Goal: Task Accomplishment & Management: Complete application form

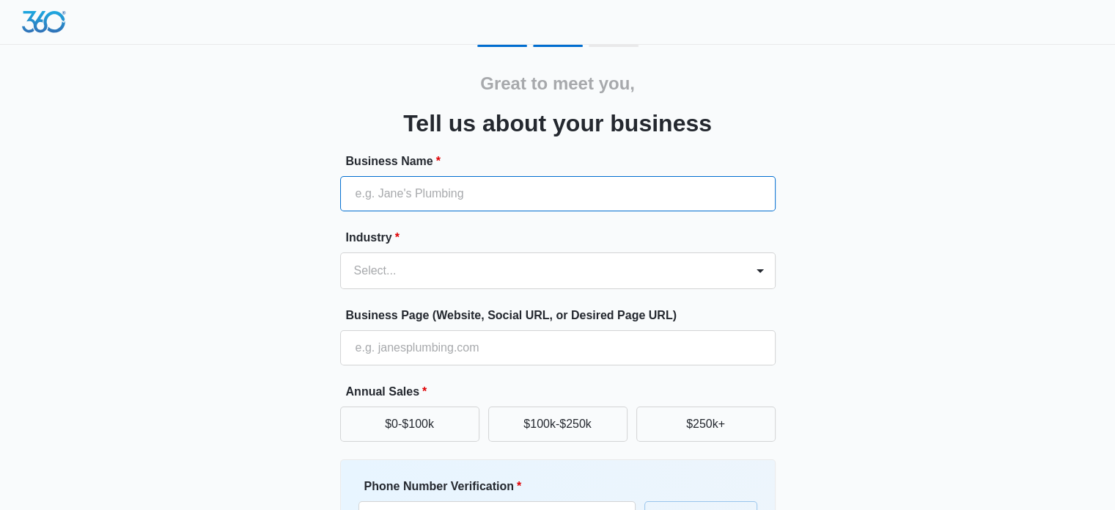
click at [444, 193] on input "Business Name *" at bounding box center [558, 193] width 436 height 35
type input "Ultimate TV Mounting"
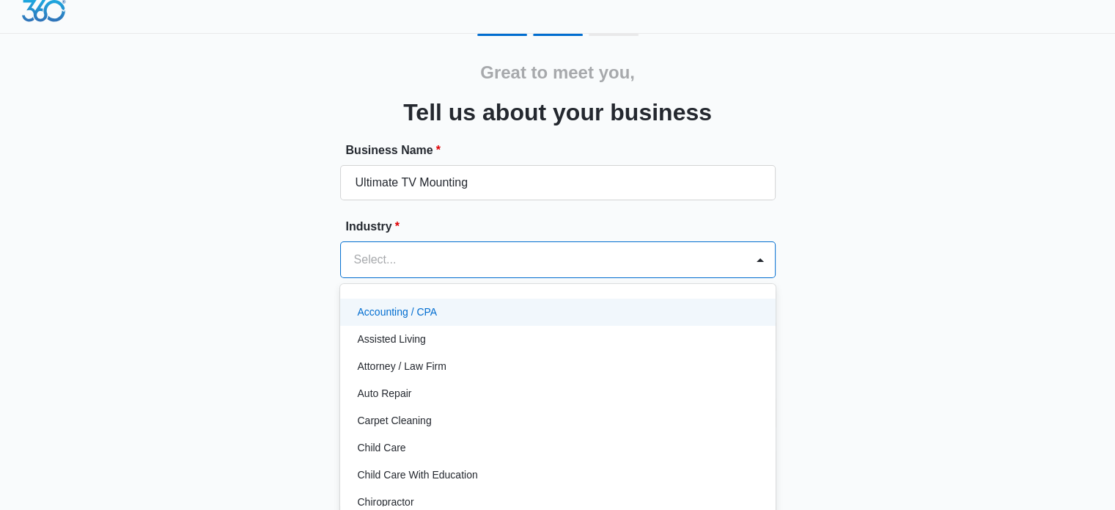
click at [435, 252] on div "Select..." at bounding box center [558, 259] width 436 height 37
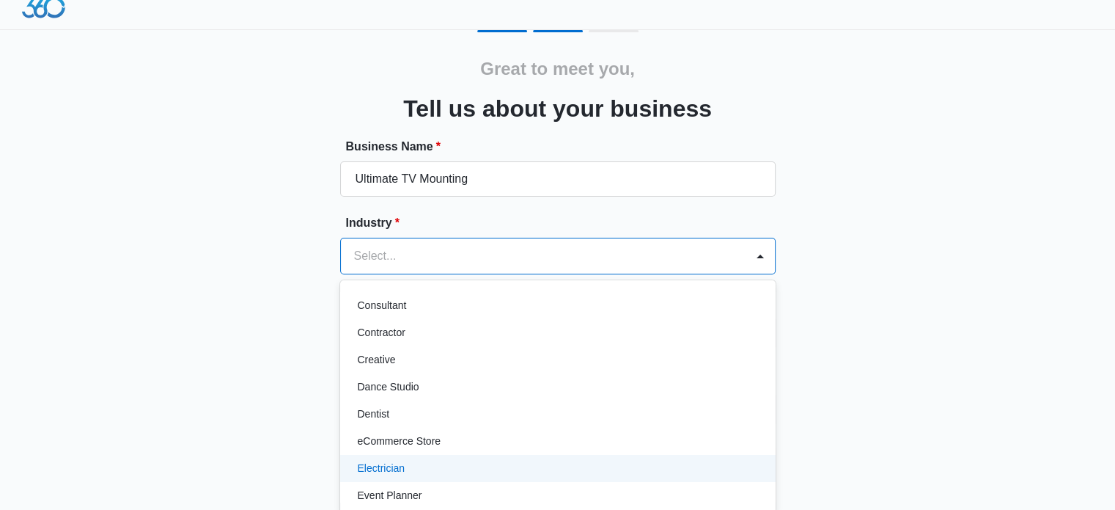
scroll to position [293, 0]
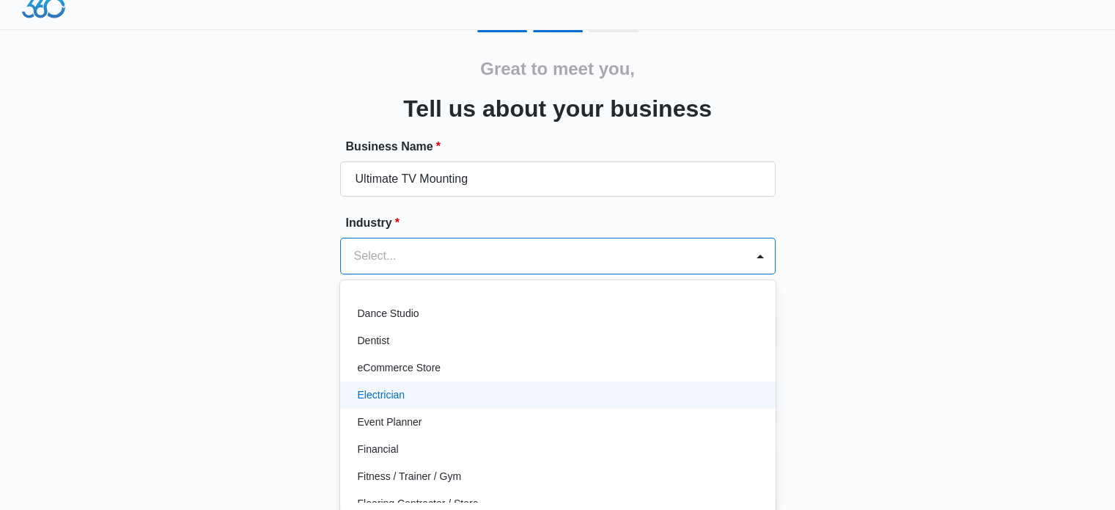
click at [412, 392] on div "Electrician" at bounding box center [556, 394] width 397 height 15
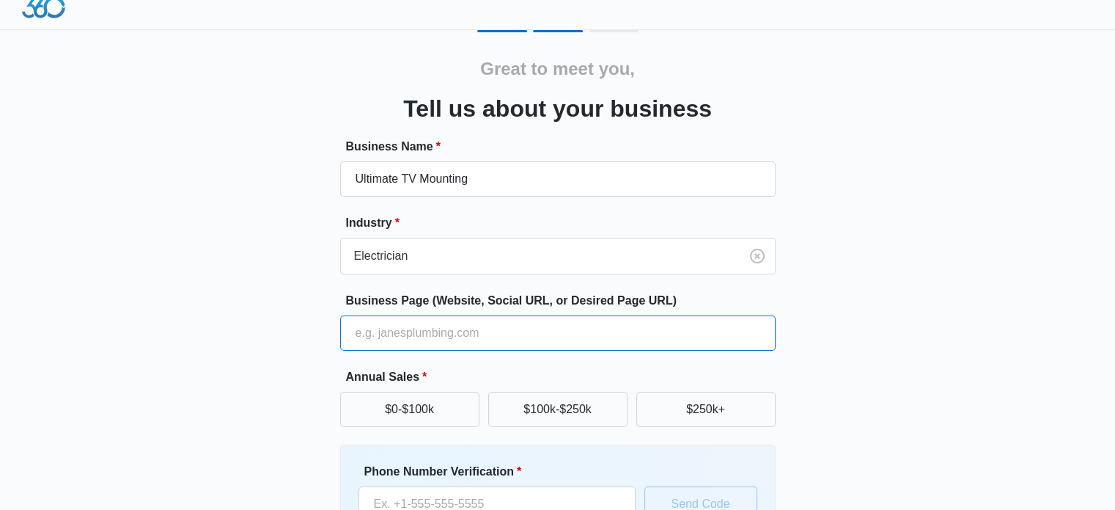
click at [424, 335] on input "Business Page (Website, Social URL, or Desired Page URL)" at bounding box center [558, 332] width 436 height 35
paste input "UltimateTVMounting.com"
type input "UltimateTVMounting.com"
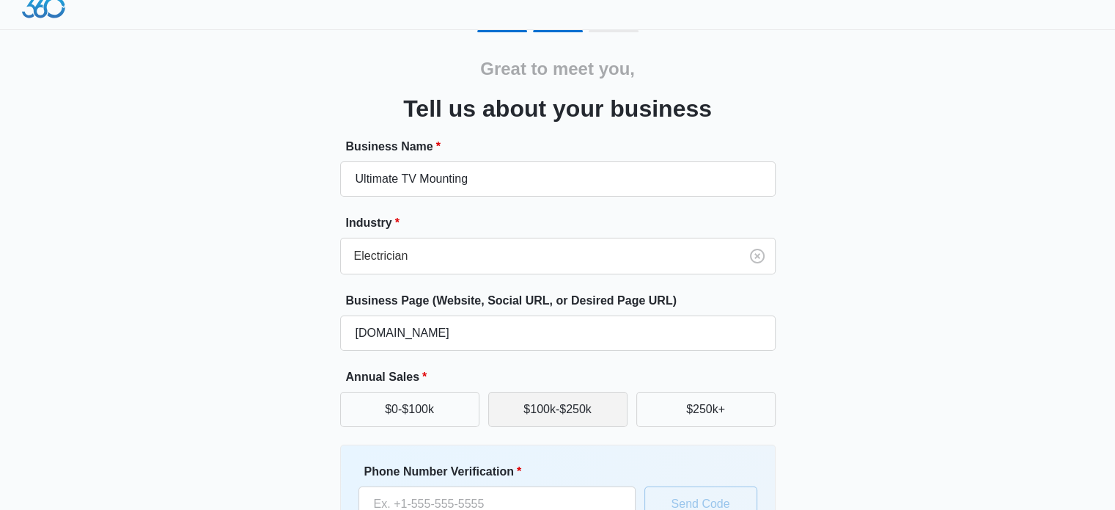
click at [536, 409] on button "$100k-$250k" at bounding box center [557, 409] width 139 height 35
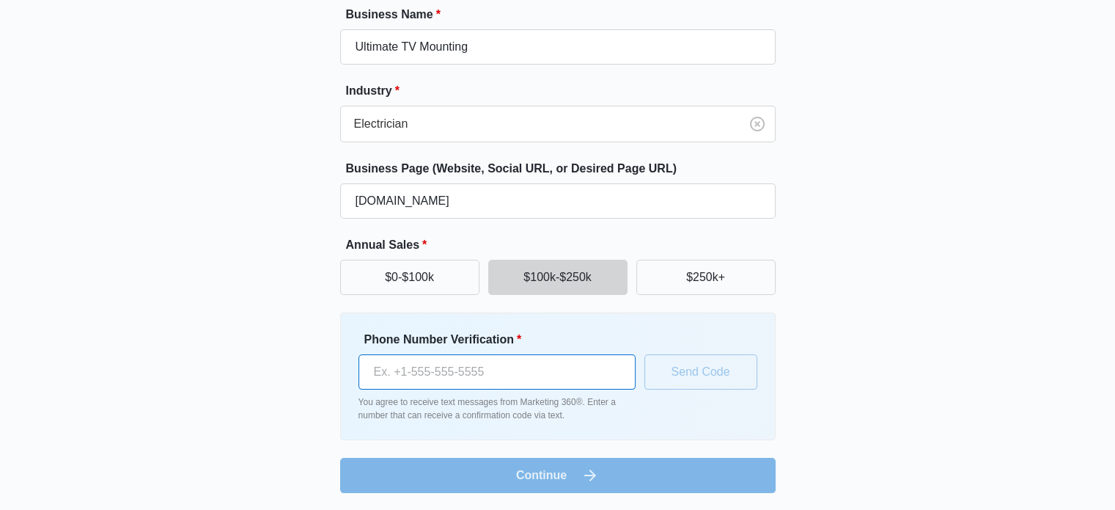
click at [513, 375] on input "Phone Number Verification *" at bounding box center [497, 371] width 277 height 35
click at [531, 381] on input "Phone Number Verification *" at bounding box center [497, 371] width 277 height 35
paste input "(240) 594-8648"
type input "(240) 594-8648"
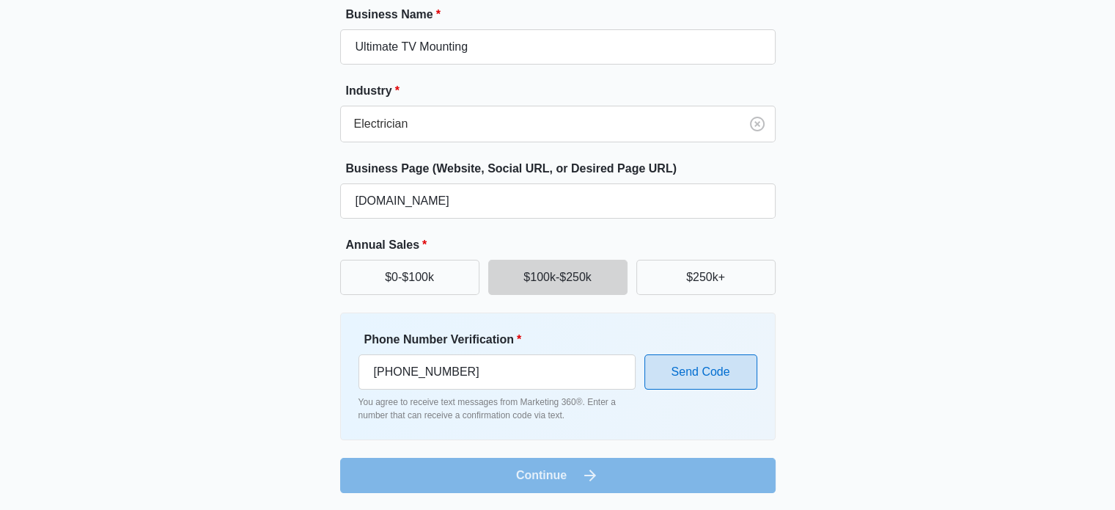
click at [682, 368] on button "Send Code" at bounding box center [701, 371] width 113 height 35
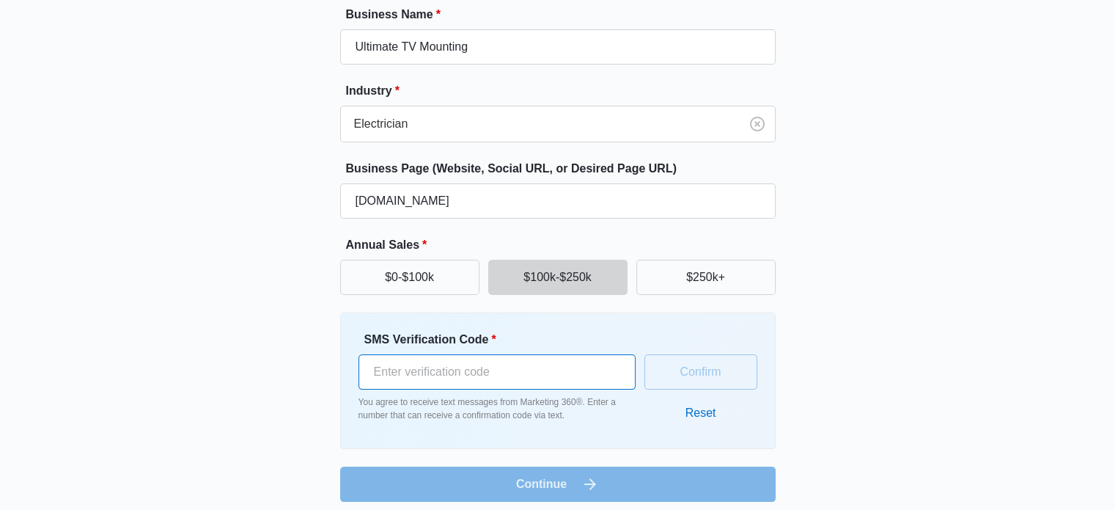
click at [455, 376] on input "SMS Verification Code *" at bounding box center [497, 371] width 277 height 35
type input "500612"
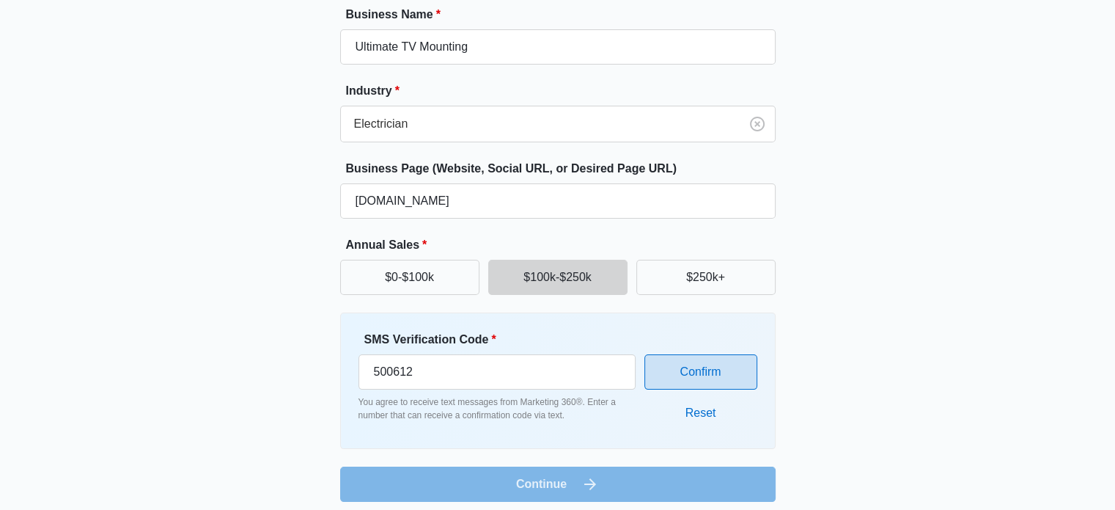
click at [698, 367] on button "Confirm" at bounding box center [701, 371] width 113 height 35
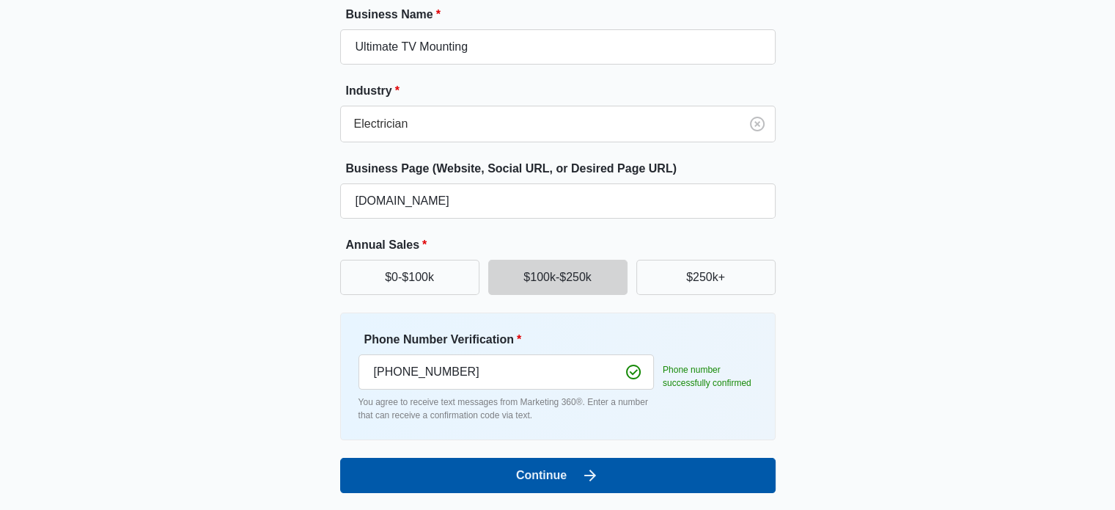
click at [571, 484] on button "Continue" at bounding box center [558, 475] width 436 height 35
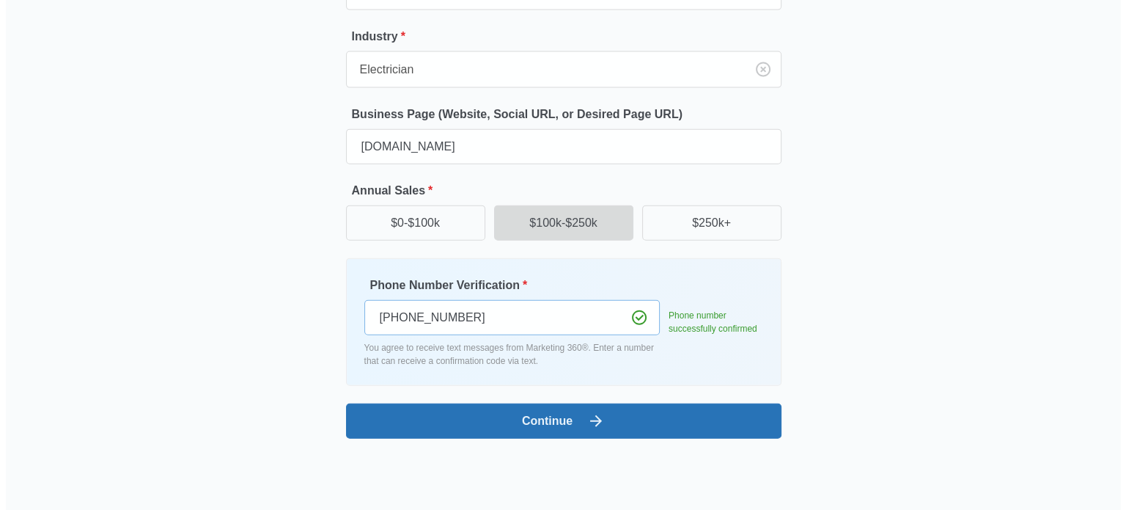
scroll to position [0, 0]
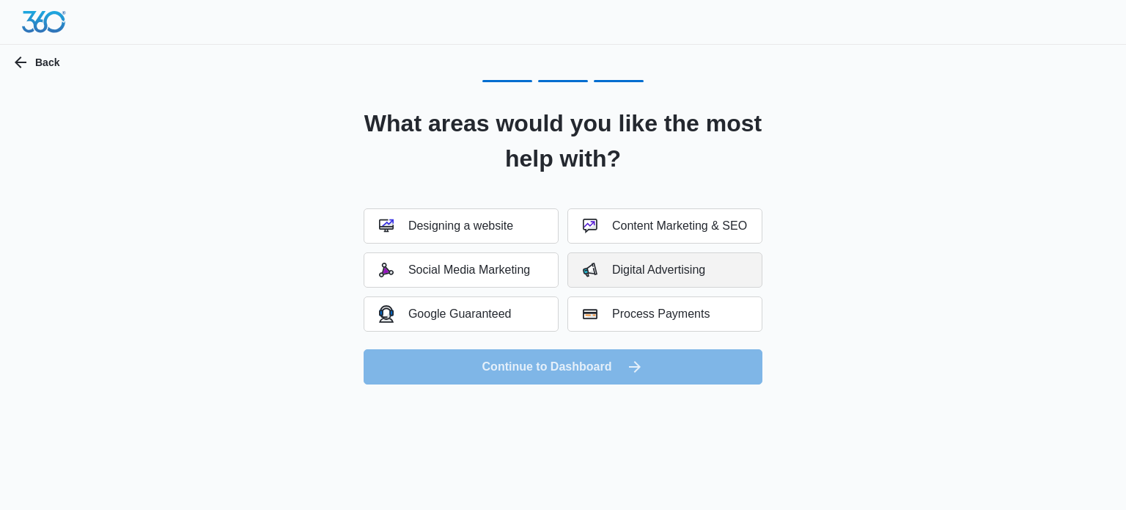
click at [684, 274] on div "Digital Advertising" at bounding box center [644, 270] width 122 height 15
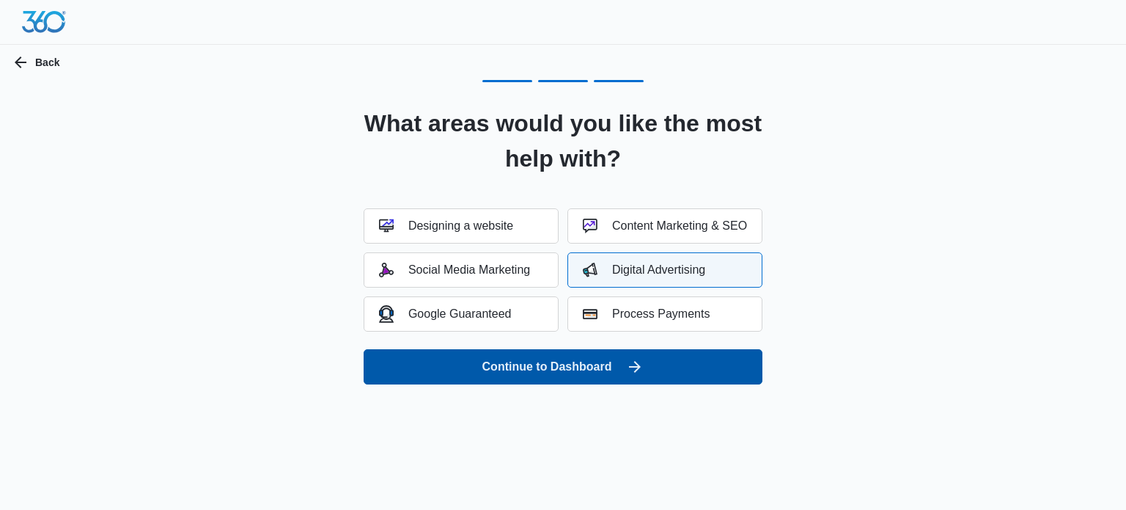
click at [553, 365] on button "Continue to Dashboard" at bounding box center [563, 366] width 399 height 35
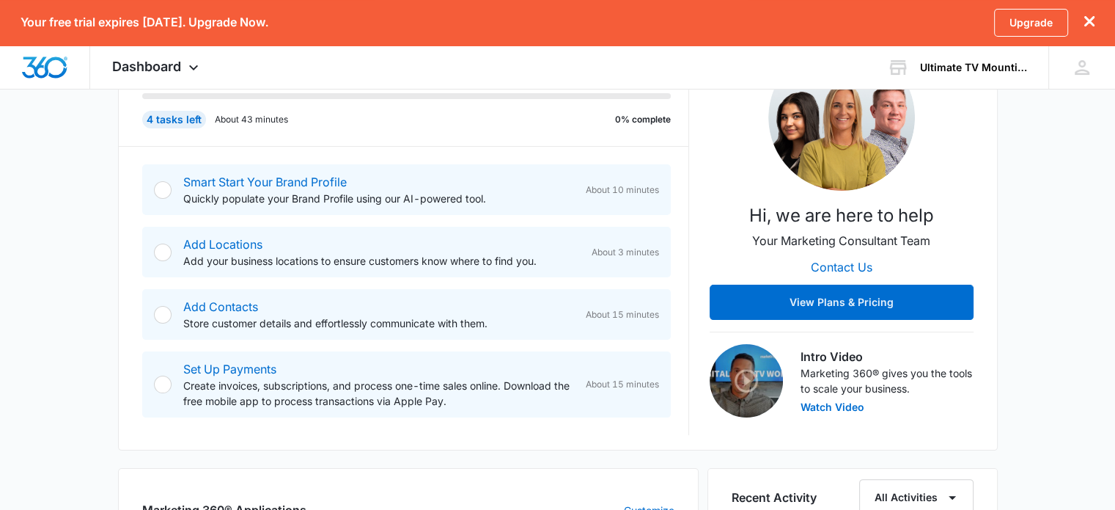
scroll to position [220, 0]
